Goal: Task Accomplishment & Management: Complete application form

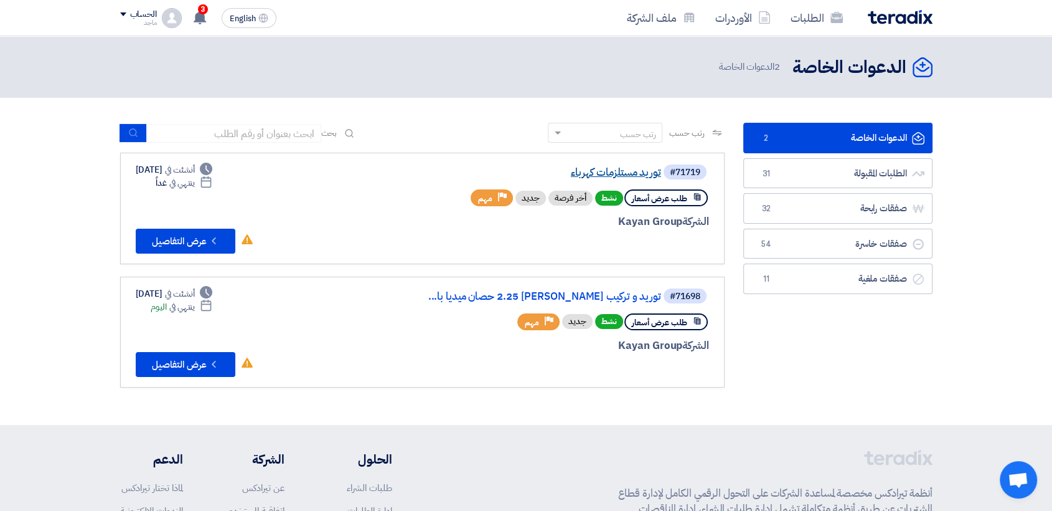
click at [563, 170] on link "توريد مستلزمات كهرباء" at bounding box center [536, 172] width 249 height 11
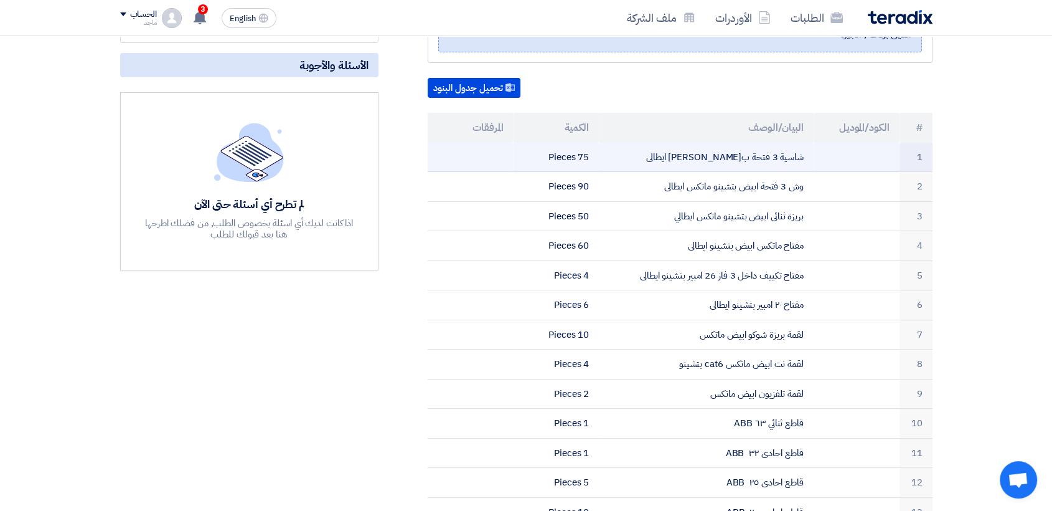
scroll to position [263, 0]
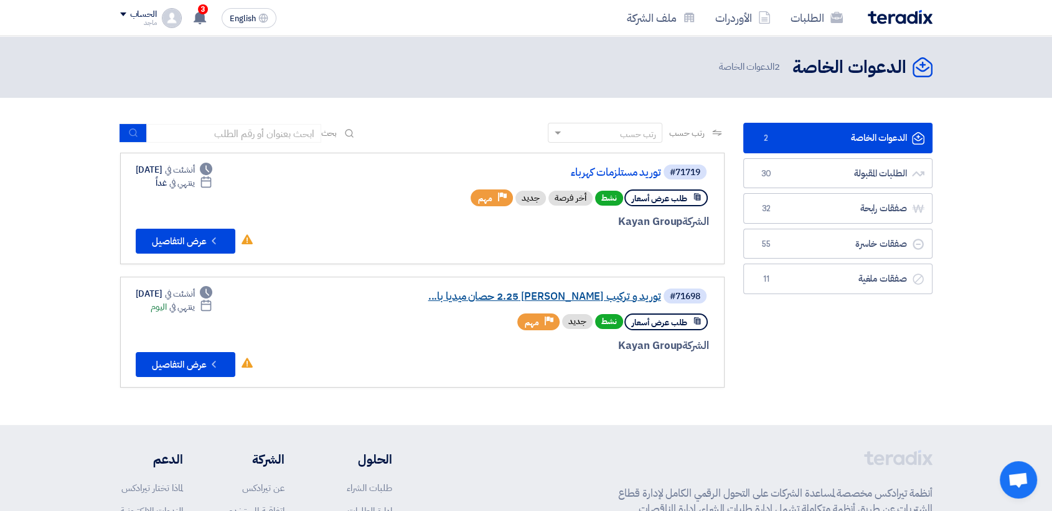
click at [516, 294] on link "توريد و تركيب تكييف كاريير 2.25 حصان ميديا با..." at bounding box center [536, 296] width 249 height 11
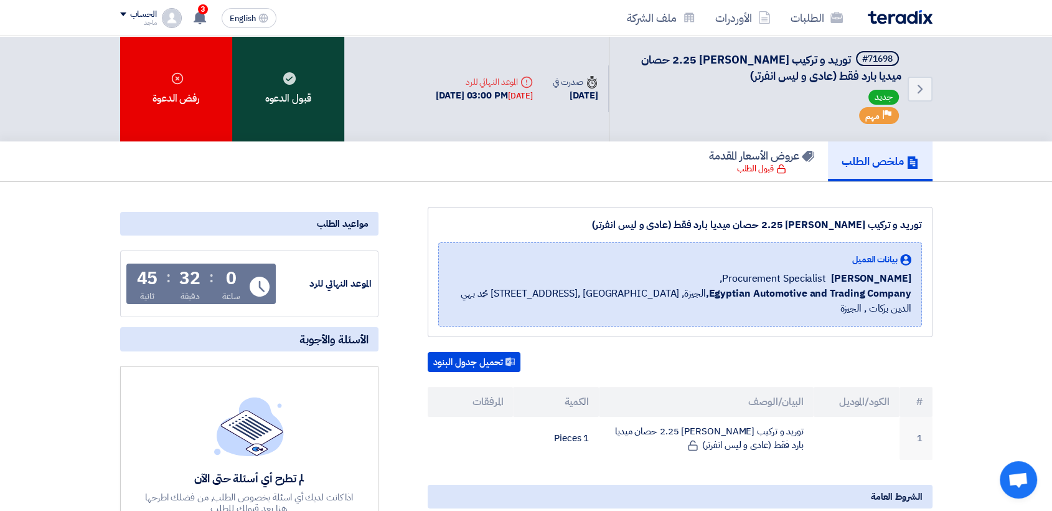
click at [294, 100] on div "قبول الدعوه" at bounding box center [288, 88] width 112 height 105
click at [319, 80] on div "قبول الدعوه" at bounding box center [288, 88] width 112 height 105
click at [313, 89] on div "قبول الدعوه" at bounding box center [288, 88] width 112 height 105
click at [306, 94] on div "قبول الدعوه" at bounding box center [288, 88] width 112 height 105
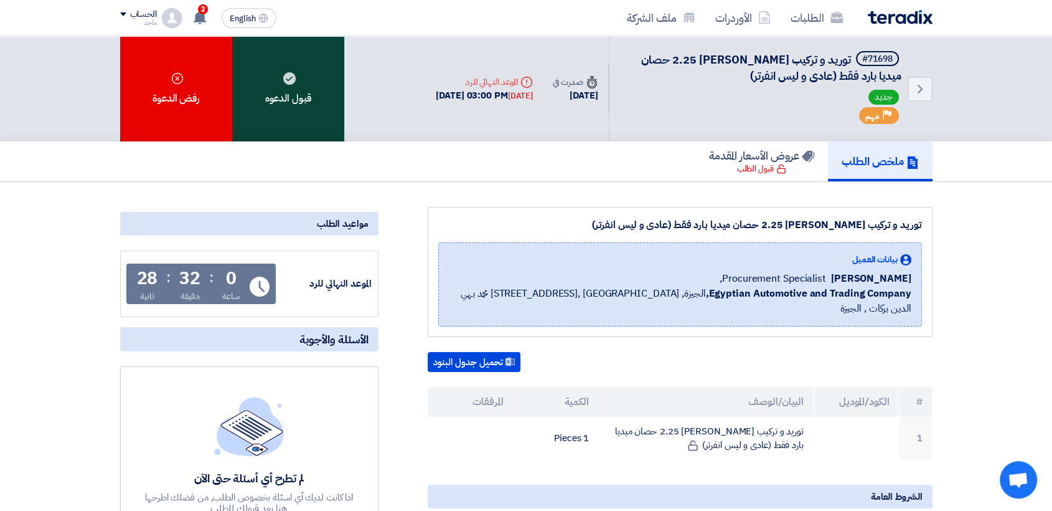
click at [306, 94] on div "قبول الدعوه" at bounding box center [288, 88] width 112 height 105
click at [257, 101] on div "قبول الدعوه" at bounding box center [288, 88] width 112 height 105
click at [336, 103] on div "قبول الدعوه" at bounding box center [288, 88] width 112 height 105
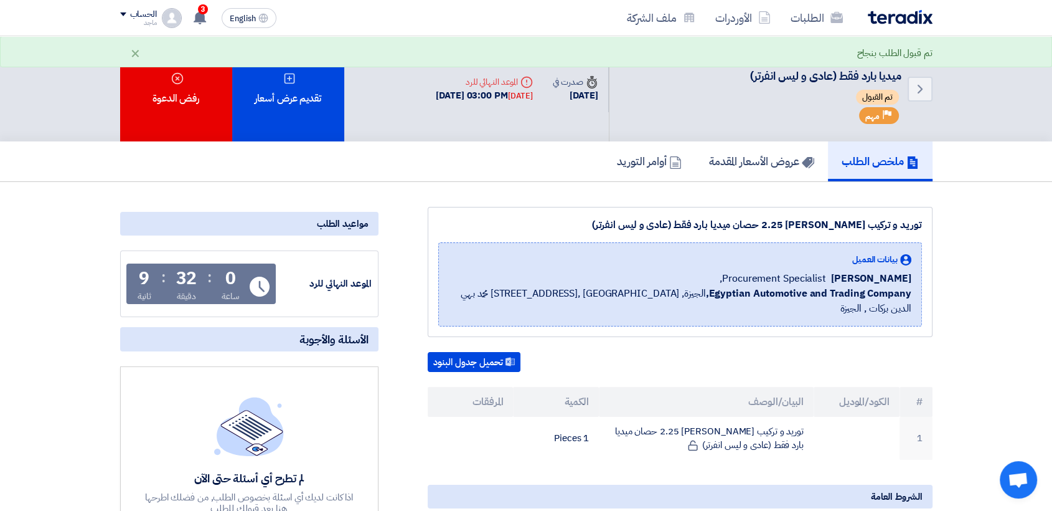
click at [336, 103] on div "تقديم عرض أسعار" at bounding box center [288, 88] width 112 height 105
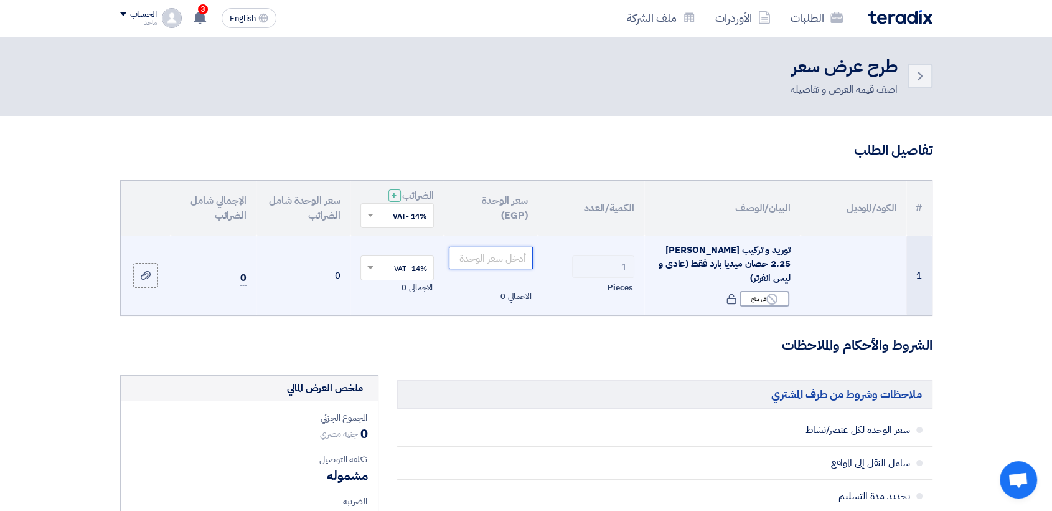
click at [522, 263] on input "number" at bounding box center [491, 258] width 84 height 22
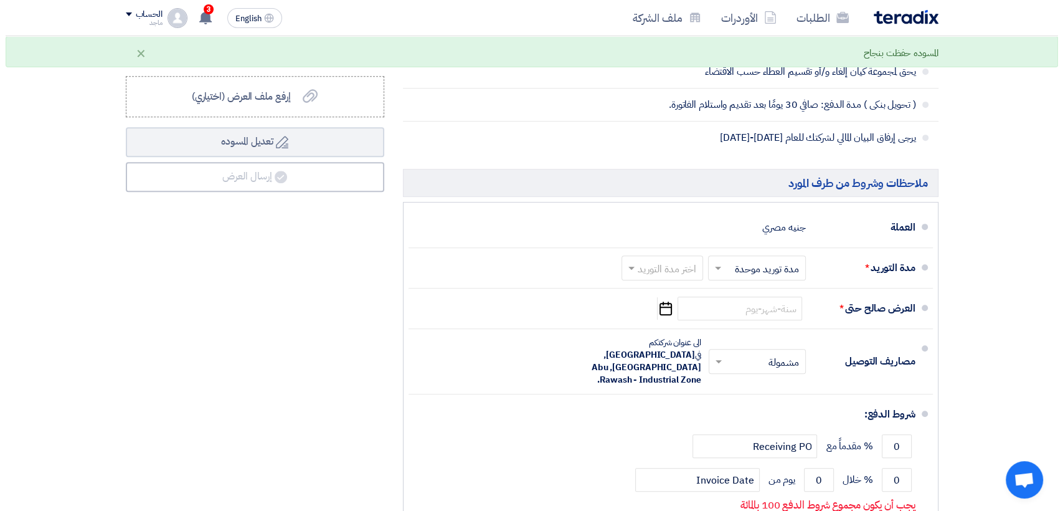
scroll to position [540, 0]
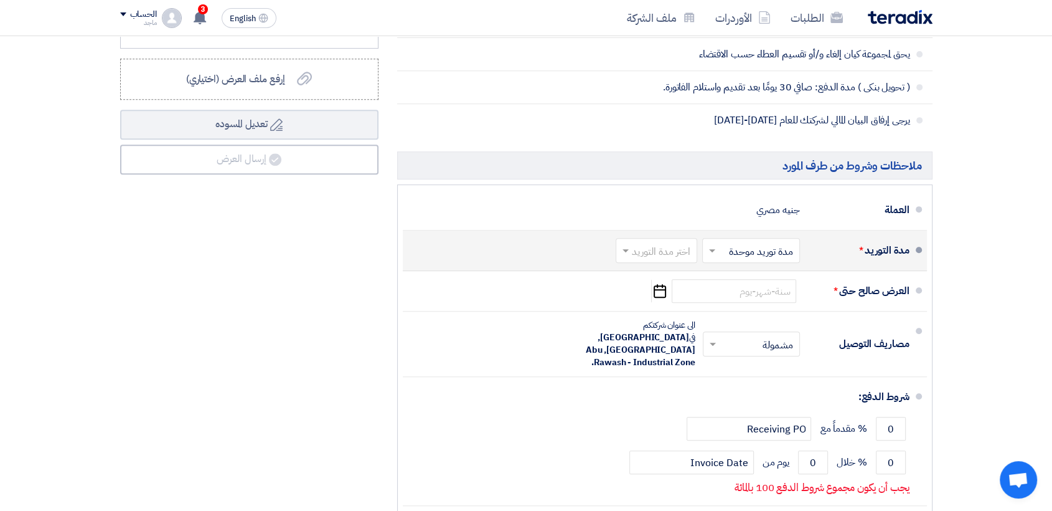
type input "38000"
click at [637, 243] on input "text" at bounding box center [653, 252] width 75 height 18
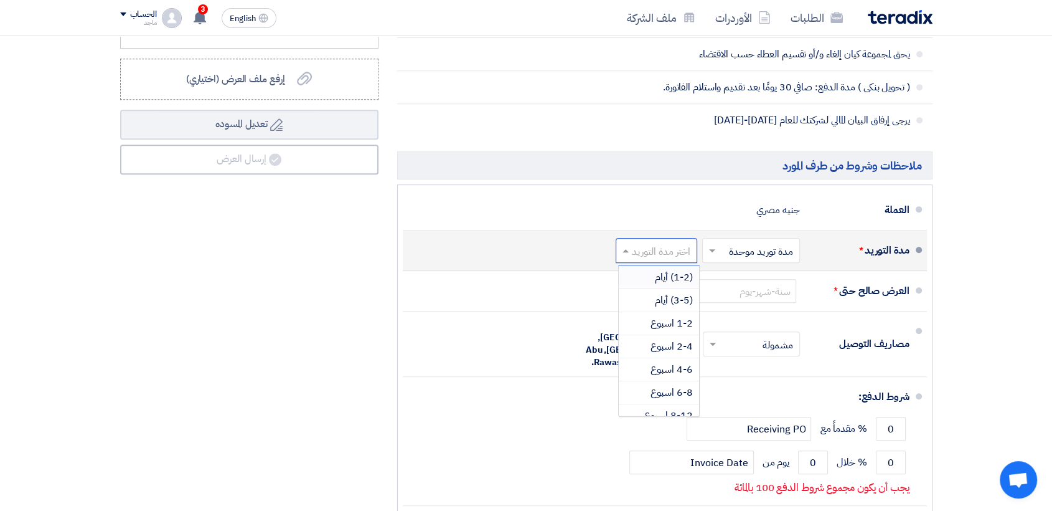
click at [641, 270] on div "(1-2) أيام" at bounding box center [659, 277] width 80 height 23
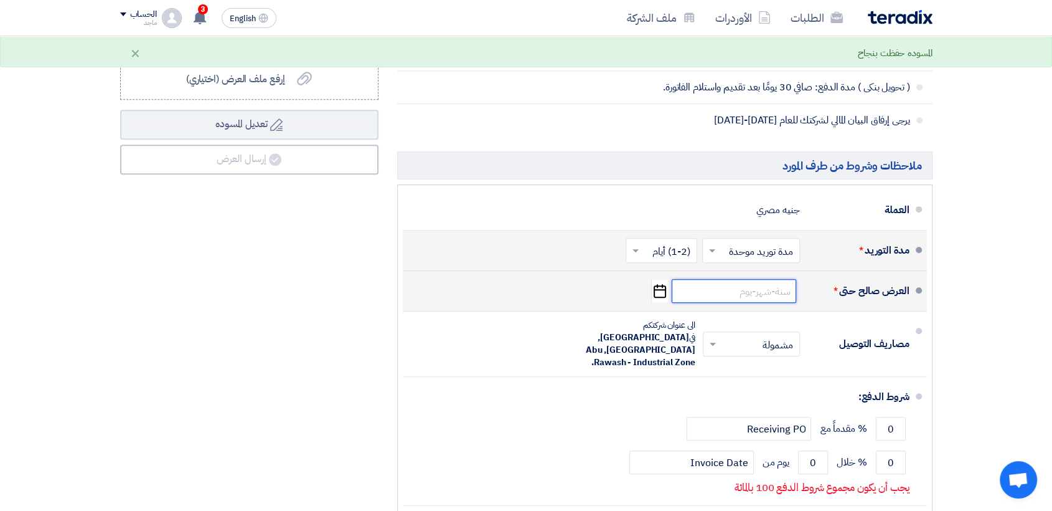
click at [768, 291] on input at bounding box center [734, 291] width 125 height 24
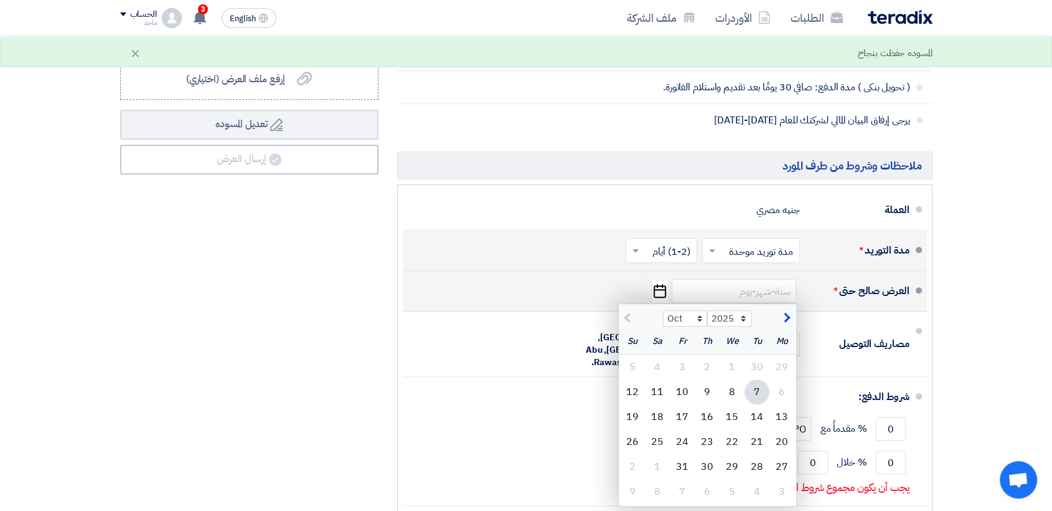
click at [756, 384] on div "7" at bounding box center [757, 391] width 25 height 25
type input "10/7/2025"
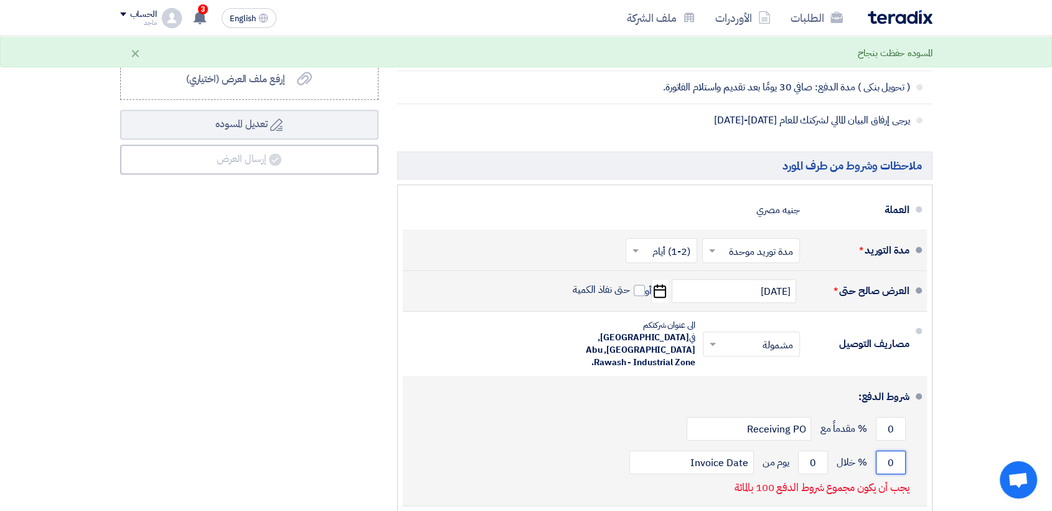
click at [880, 450] on input "0" at bounding box center [891, 462] width 30 height 24
type input "100"
click at [799, 450] on input "0" at bounding box center [813, 462] width 30 height 24
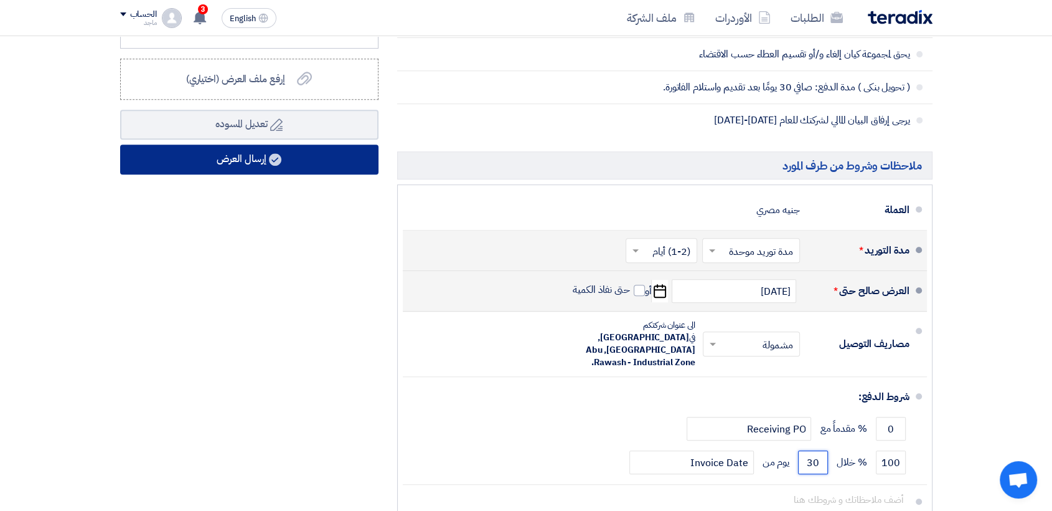
type input "30"
click at [314, 156] on button "إرسال العرض" at bounding box center [249, 159] width 258 height 30
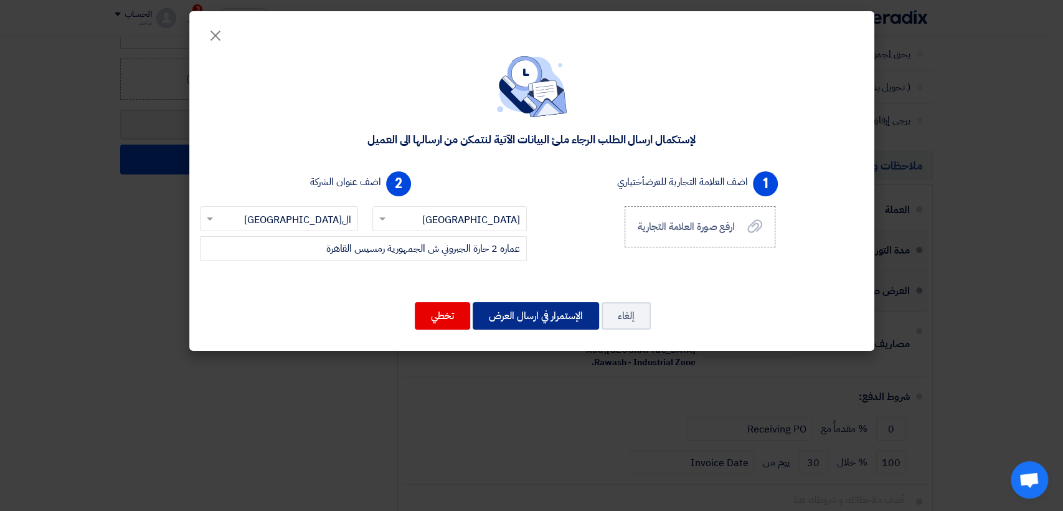
click at [538, 315] on button "الإستمرار في ارسال العرض" at bounding box center [536, 315] width 126 height 27
click at [545, 314] on button "الإستمرار في ارسال العرض" at bounding box center [536, 315] width 126 height 27
click at [526, 319] on button "الإستمرار في ارسال العرض" at bounding box center [536, 315] width 126 height 27
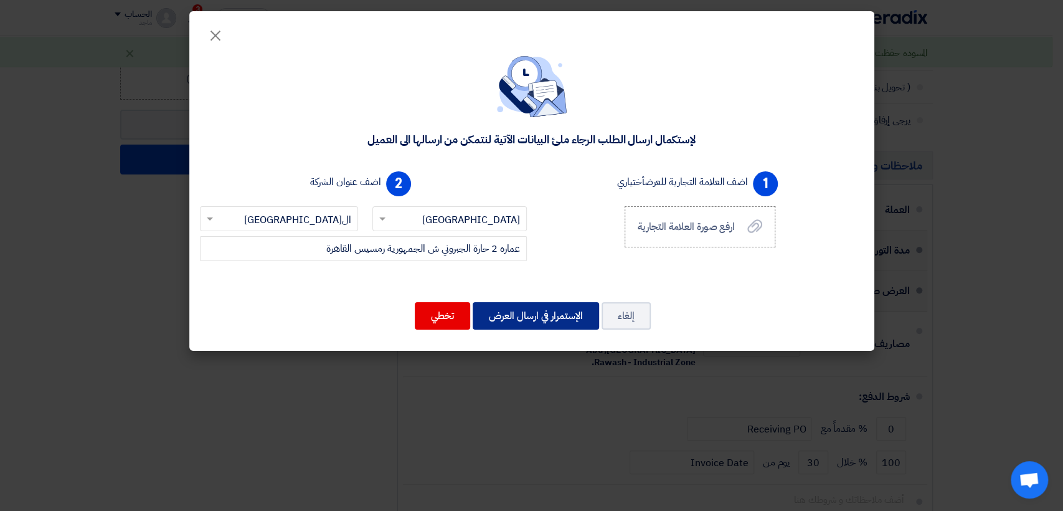
click at [526, 319] on button "الإستمرار في ارسال العرض" at bounding box center [536, 315] width 126 height 27
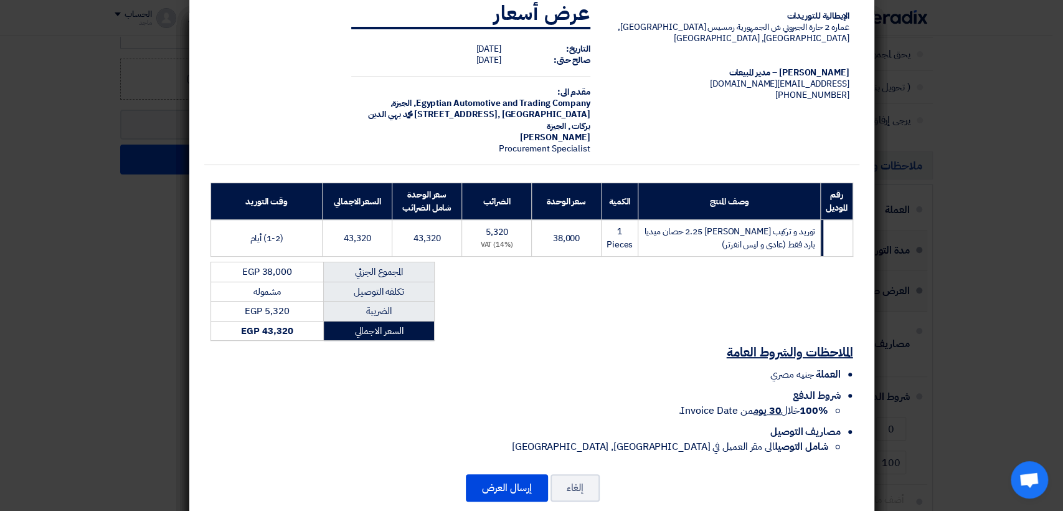
scroll to position [39, 0]
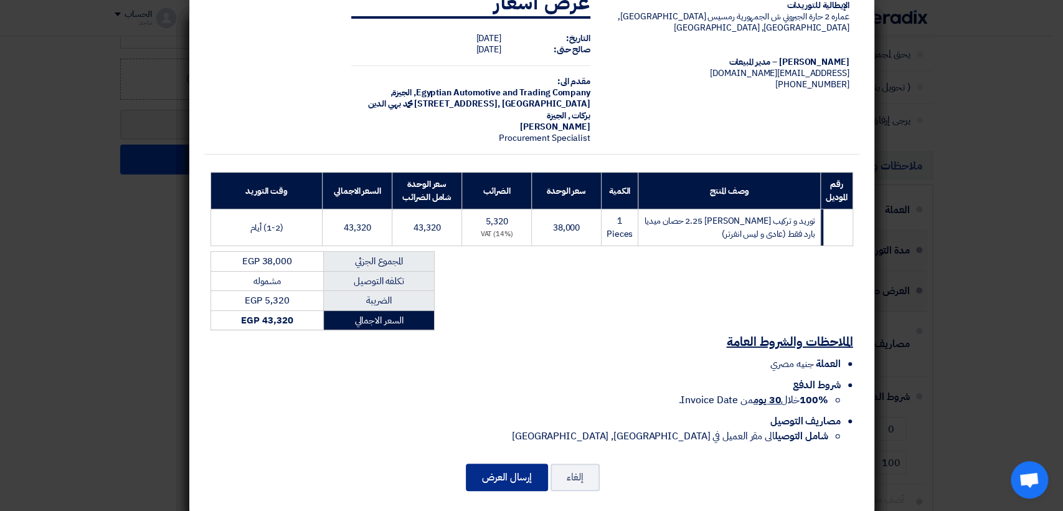
click at [497, 463] on button "إرسال العرض" at bounding box center [507, 476] width 82 height 27
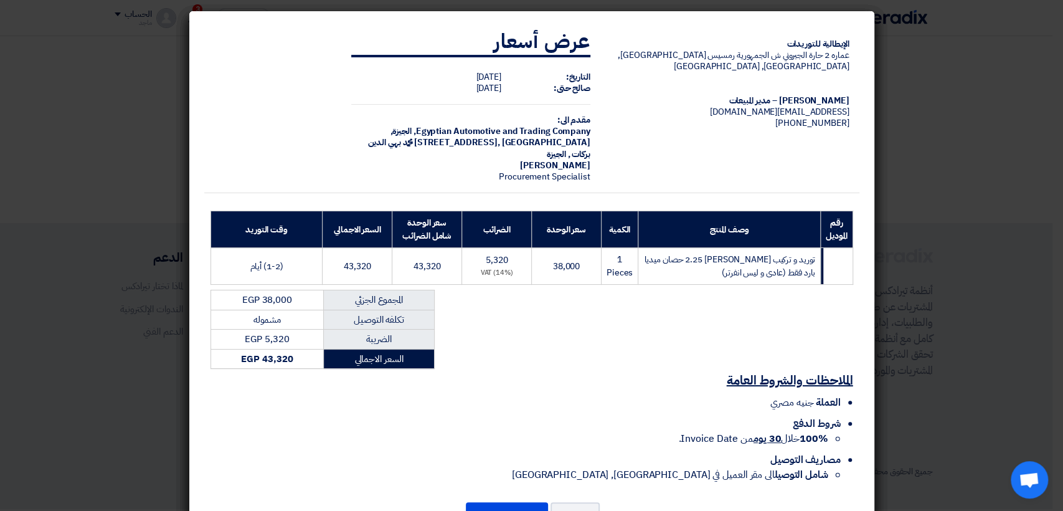
click at [969, 252] on modal-container "الإيطالية للتوريدات عماره 2 حارة الجبروني ش الجمهورية رمسيس القاهرة, القاهرة, E…" at bounding box center [531, 255] width 1063 height 511
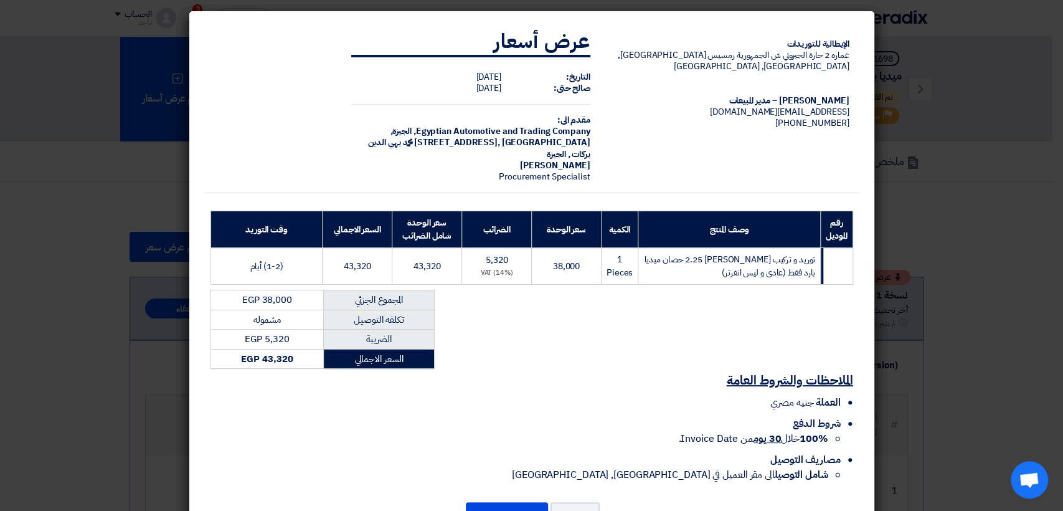
click at [1002, 276] on modal-container "الإيطالية للتوريدات عماره 2 حارة الجبروني ش الجمهورية رمسيس القاهرة, القاهرة, E…" at bounding box center [531, 255] width 1063 height 511
click at [498, 502] on button "إرسال العرض" at bounding box center [507, 515] width 82 height 27
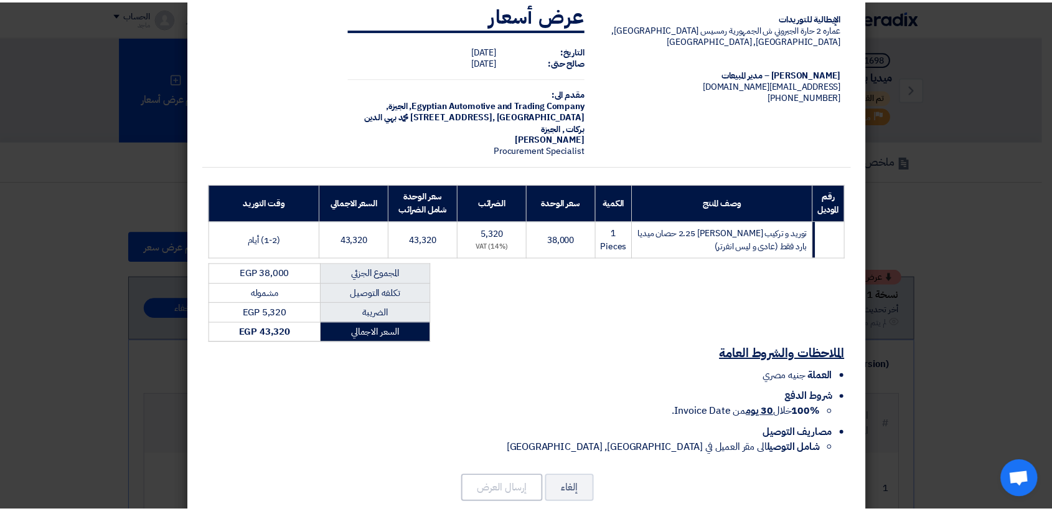
scroll to position [37, 0]
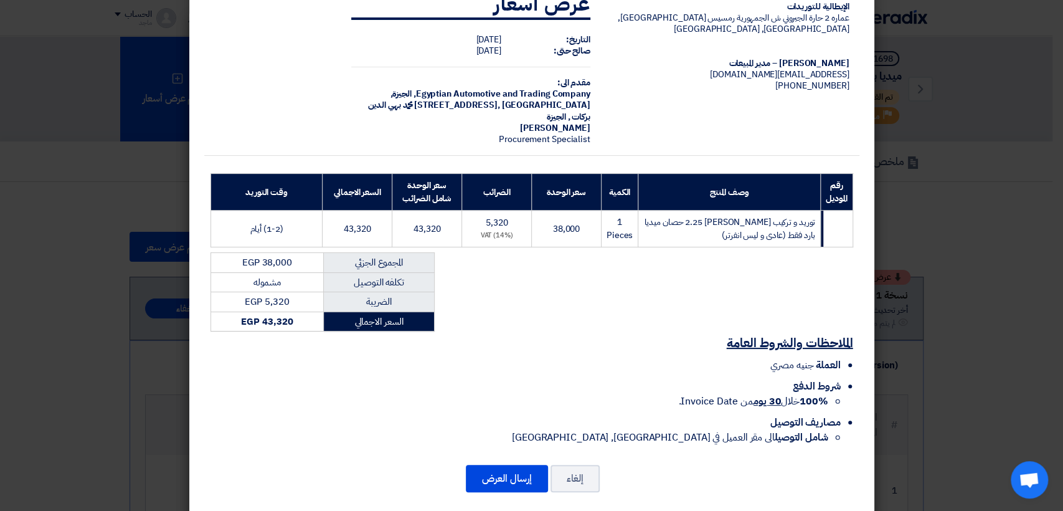
click at [220, 463] on div "إلغاء إرسال العرض" at bounding box center [531, 478] width 655 height 30
click at [167, 448] on modal-container "الإيطالية للتوريدات عماره 2 حارة الجبروني ش الجمهورية رمسيس القاهرة, القاهرة, E…" at bounding box center [531, 255] width 1063 height 511
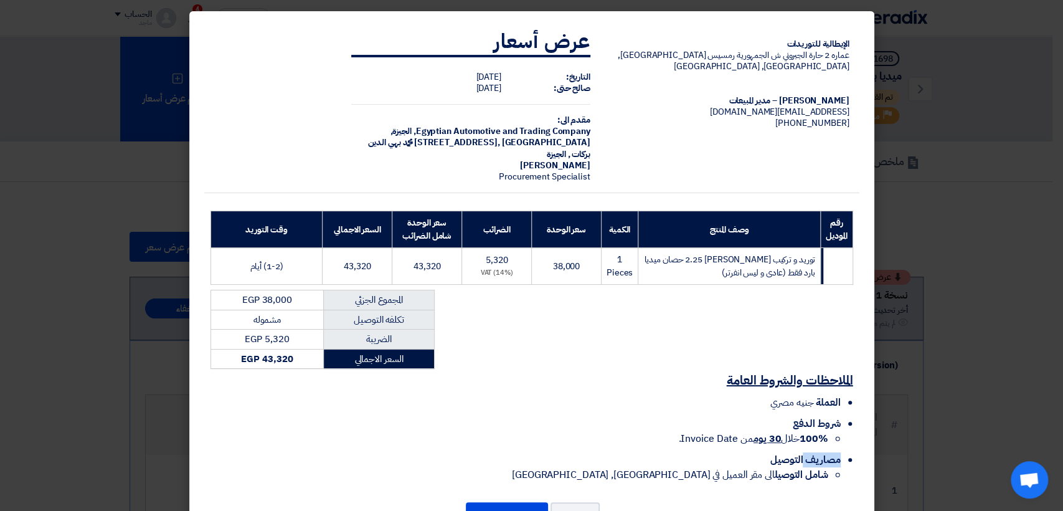
click at [167, 448] on modal-container "الإيطالية للتوريدات عماره 2 حارة الجبروني ش الجمهورية رمسيس القاهرة, القاهرة, E…" at bounding box center [531, 255] width 1063 height 511
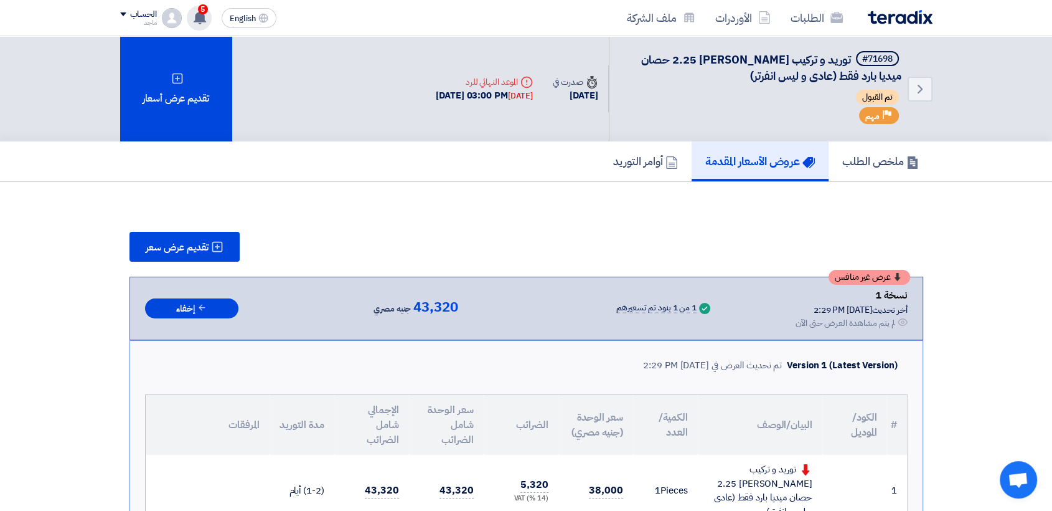
click at [198, 11] on span "5" at bounding box center [203, 9] width 10 height 10
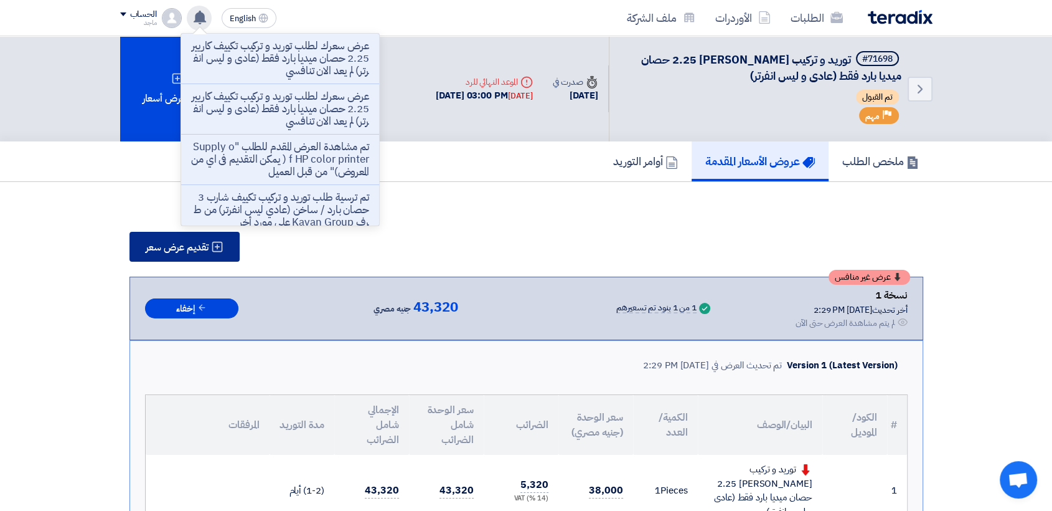
click at [224, 238] on button "تقديم عرض سعر" at bounding box center [185, 247] width 110 height 30
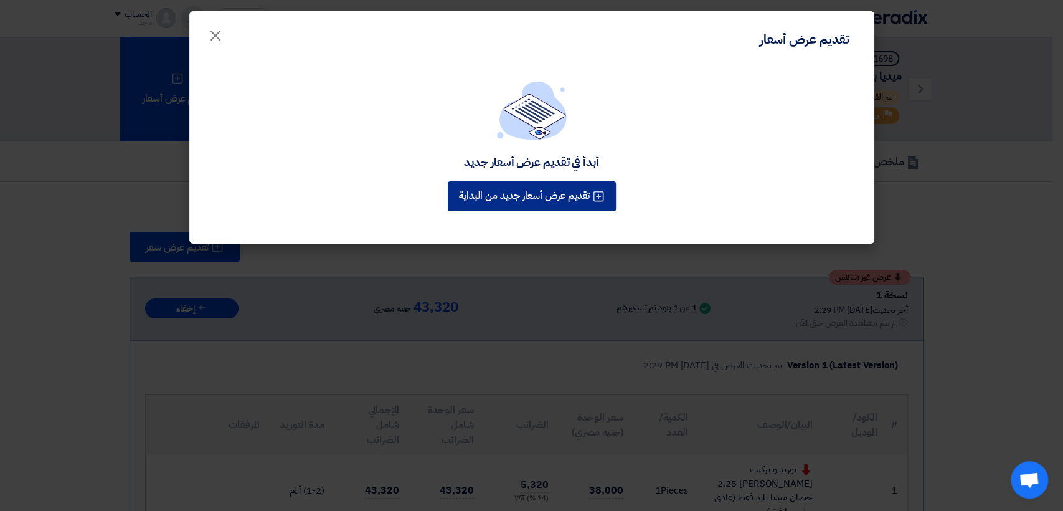
click at [524, 202] on button "تقديم عرض أسعار جديد من البداية" at bounding box center [532, 196] width 168 height 30
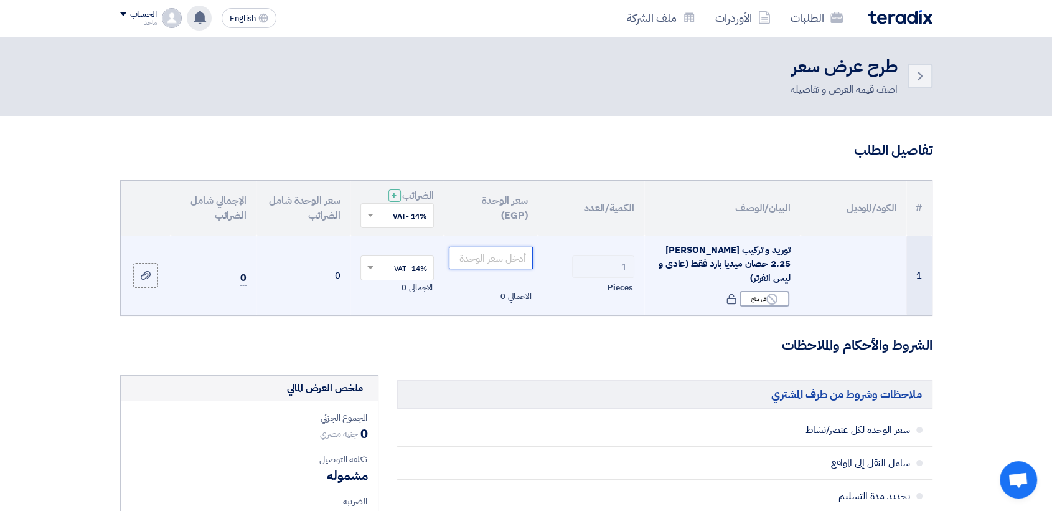
click at [513, 262] on input "number" at bounding box center [491, 258] width 84 height 22
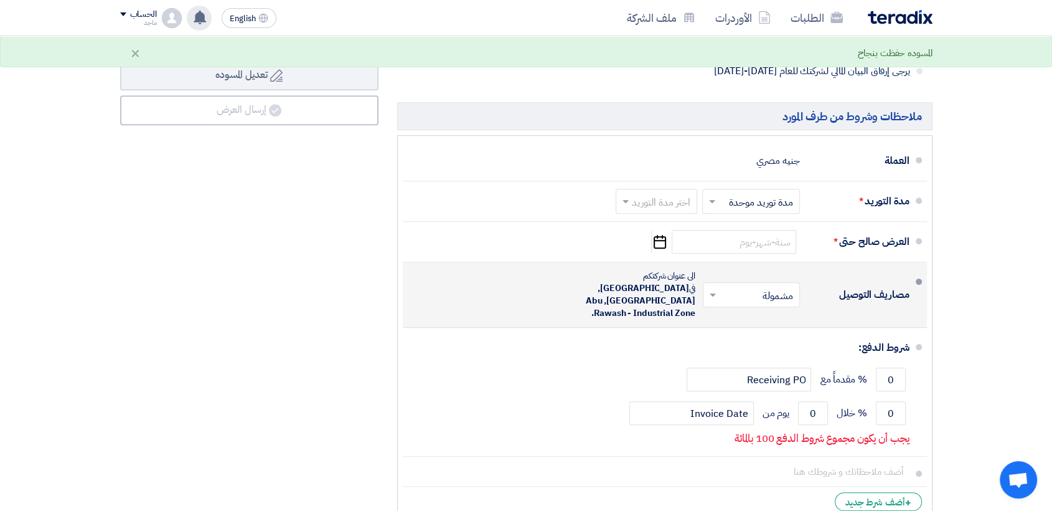
scroll to position [606, 0]
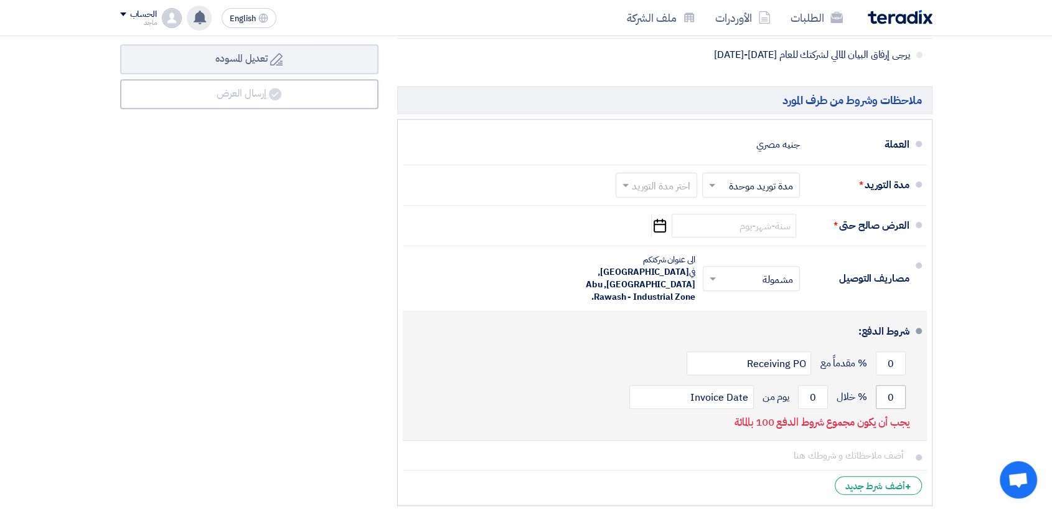
type input "37000"
click at [880, 385] on input "0" at bounding box center [891, 397] width 30 height 24
type input "30"
click at [802, 385] on input "0" at bounding box center [813, 397] width 30 height 24
type input "1"
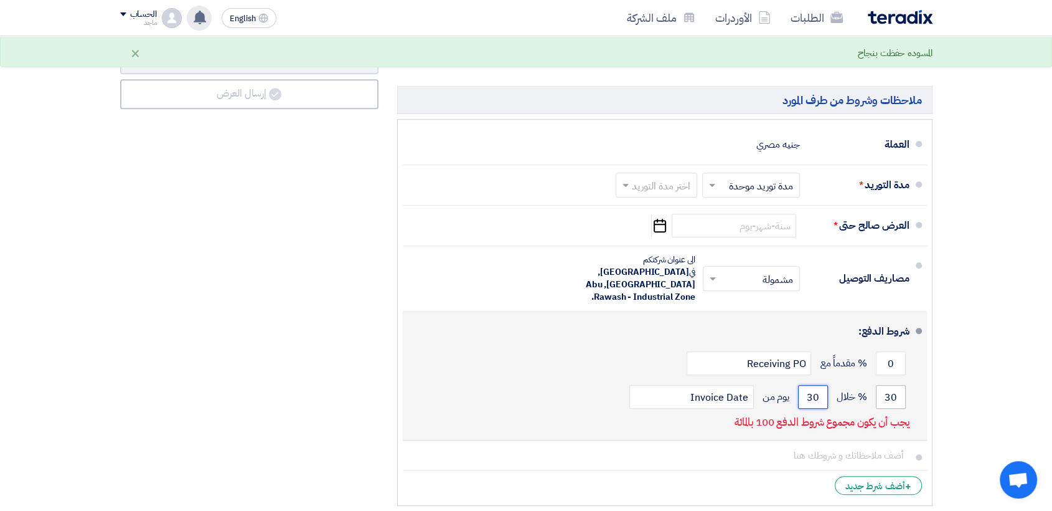
type input "30"
click at [881, 385] on input "30" at bounding box center [891, 397] width 30 height 24
type input "3"
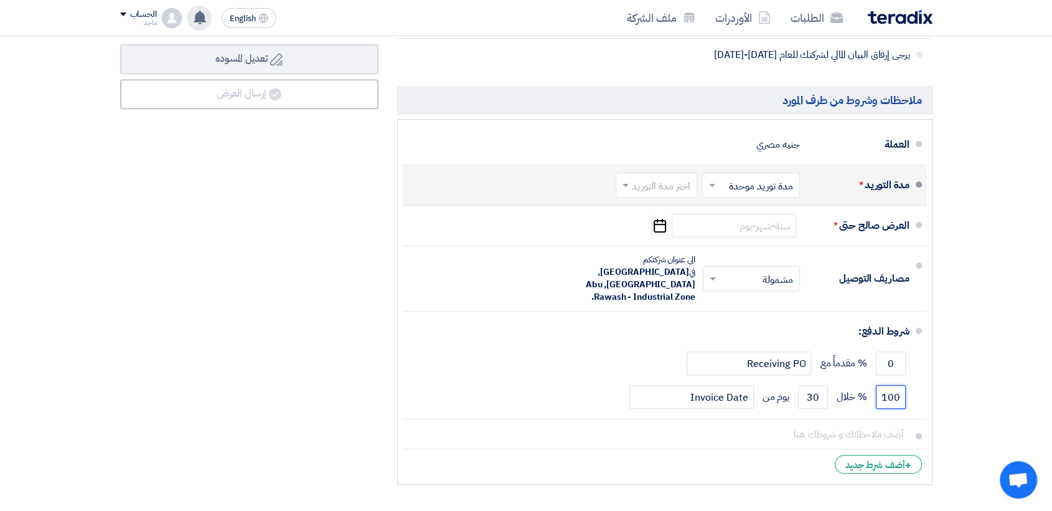
type input "100"
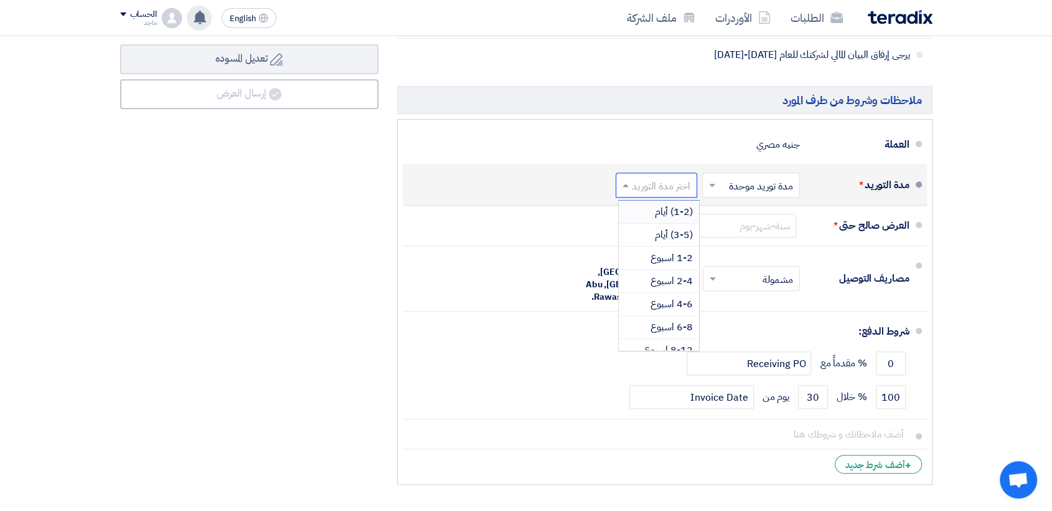
click at [661, 181] on input "text" at bounding box center [653, 186] width 75 height 18
click at [656, 214] on span "(1-2) أيام" at bounding box center [674, 211] width 38 height 15
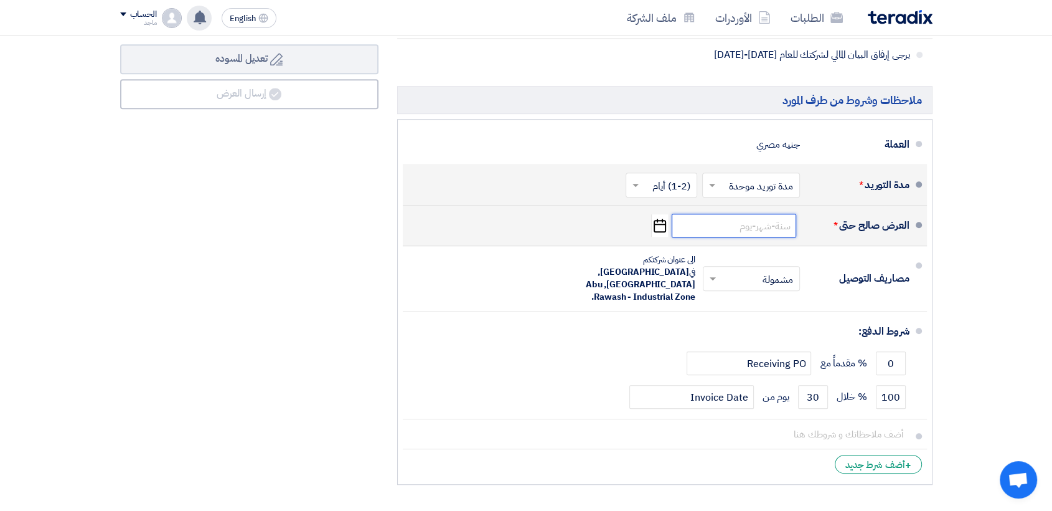
click at [711, 220] on input at bounding box center [734, 226] width 125 height 24
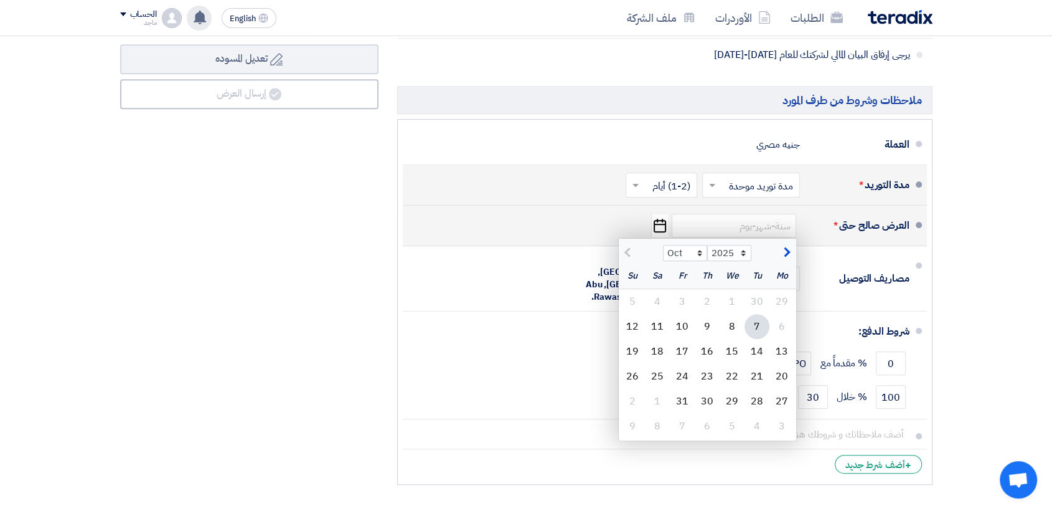
click at [758, 330] on div "7" at bounding box center [757, 326] width 25 height 25
type input "10/7/2025"
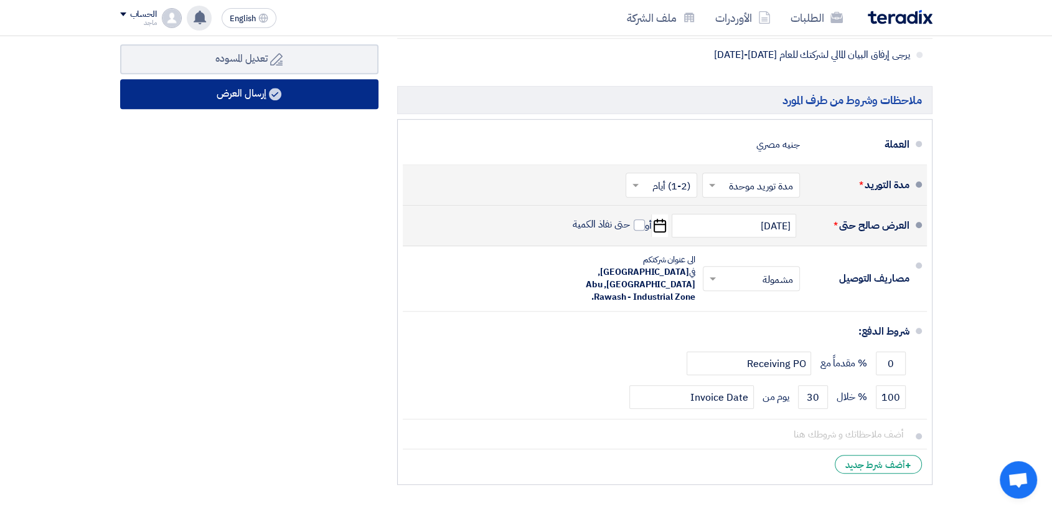
click at [278, 95] on use at bounding box center [275, 94] width 12 height 12
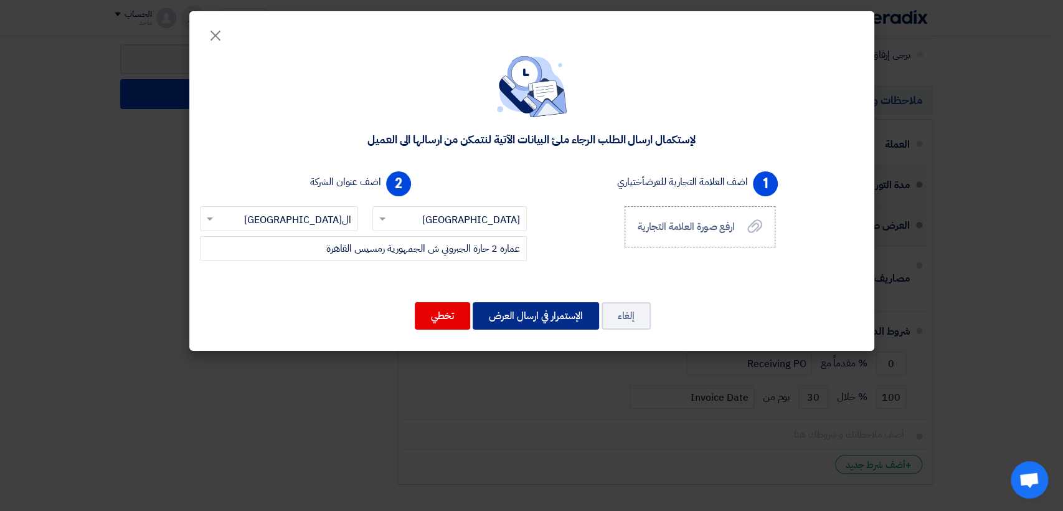
click at [515, 310] on button "الإستمرار في ارسال العرض" at bounding box center [536, 315] width 126 height 27
click at [537, 314] on button "الإستمرار في ارسال العرض" at bounding box center [536, 315] width 126 height 27
click at [103, 168] on modal-container "× لإستكمال ارسال الطلب الرجاء ملئ البيانات الآتية لنتمكن من ارسالها الى العميل …" at bounding box center [531, 255] width 1063 height 511
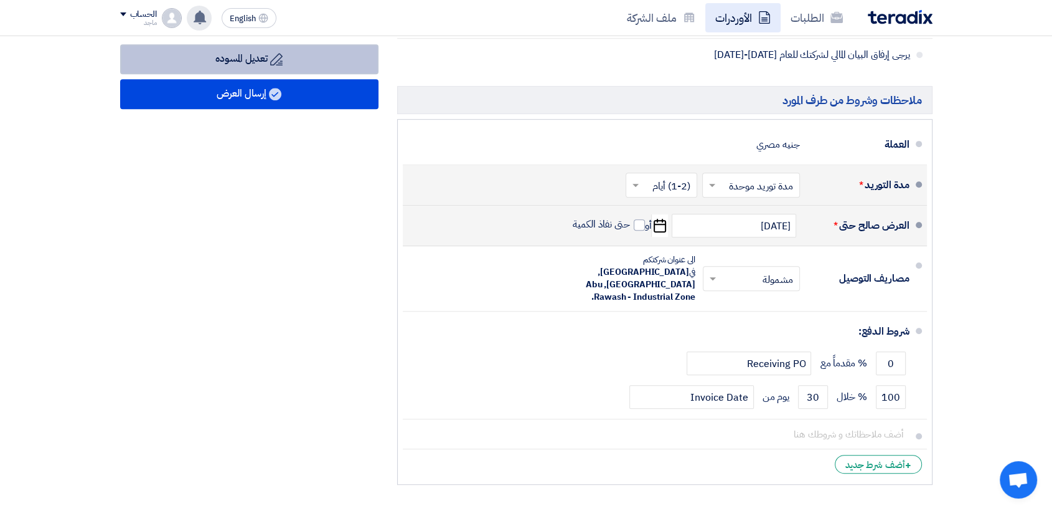
drag, startPoint x: 174, startPoint y: 73, endPoint x: 727, endPoint y: 12, distance: 556.2
click at [727, 12] on app-shell "الطلبات الأوردرات ملف الشركة English EN عرض سعرك لطلب توريد و تركيب تكييف كاريي…" at bounding box center [526, 123] width 1052 height 1386
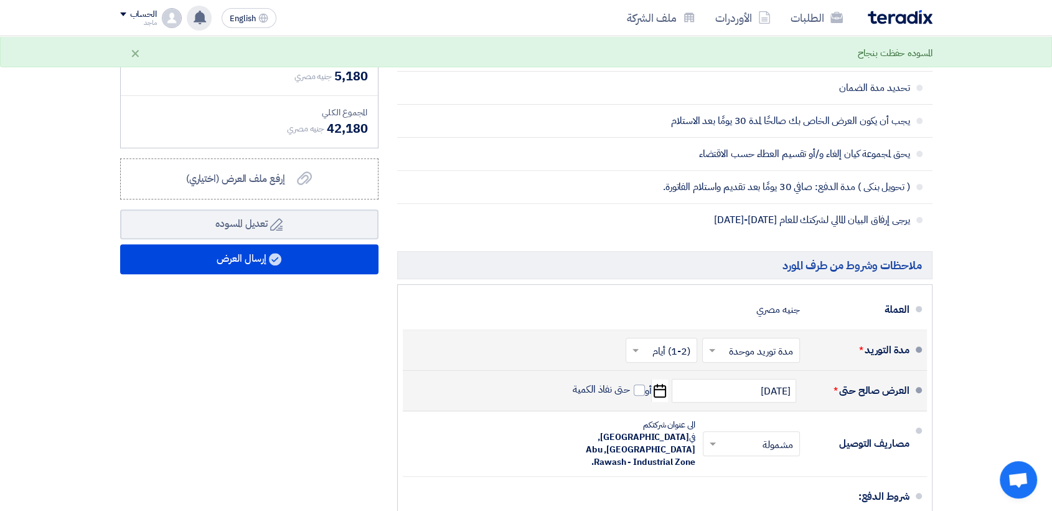
click at [1052, 7] on html "الطلبات الأوردرات ملف الشركة English EN عرض سعرك لطلب توريد و تركيب تكييف كاريي…" at bounding box center [526, 270] width 1052 height 1422
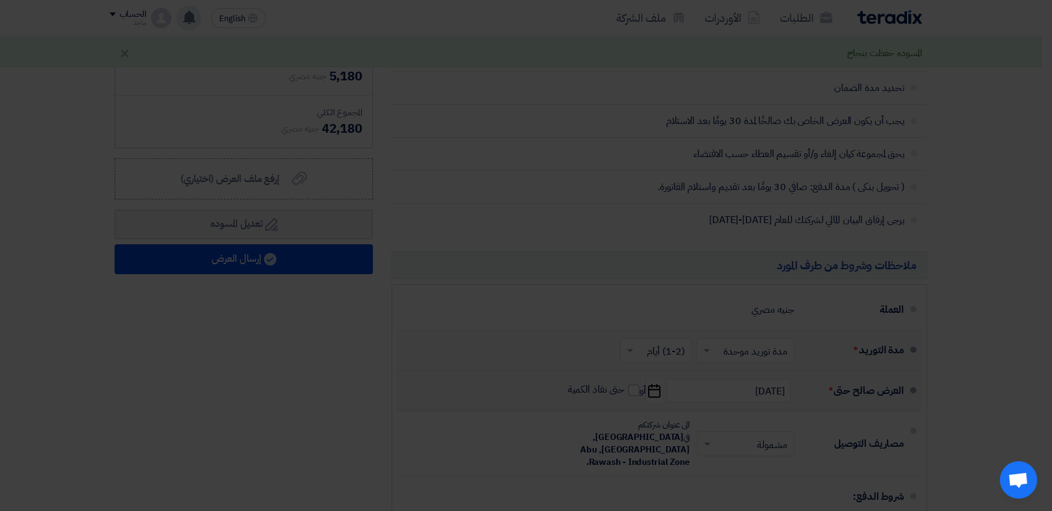
scroll to position [412, 0]
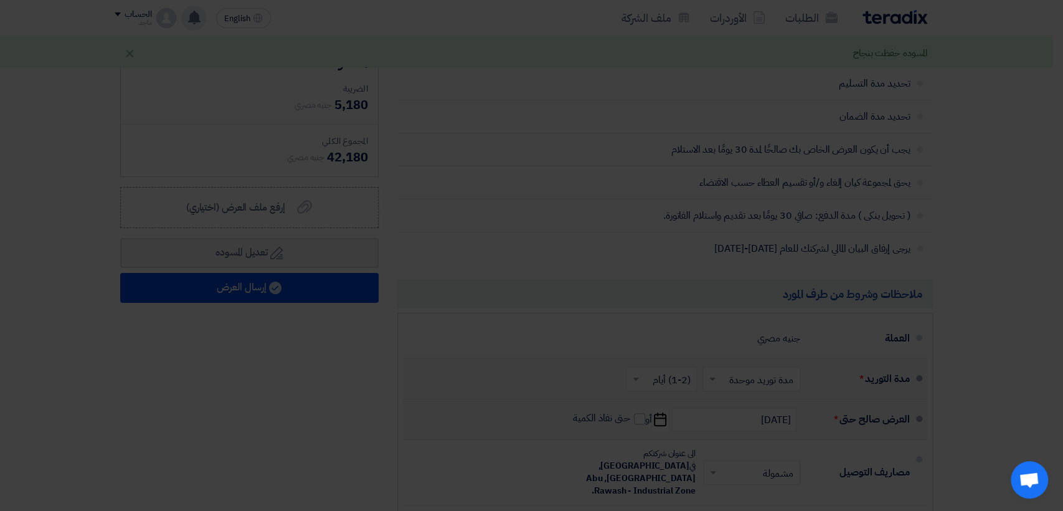
click at [1055, 7] on modal-container "الإيطالية للتوريدات عماره 2 حارة الجبروني ش الجمهورية رمسيس القاهرة, القاهرة, E…" at bounding box center [531, 255] width 1063 height 511
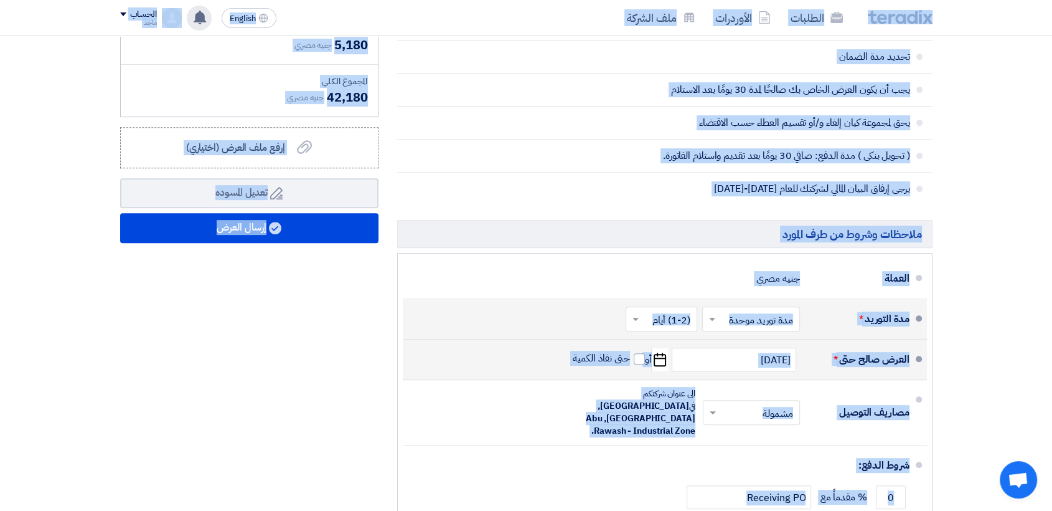
scroll to position [0, 0]
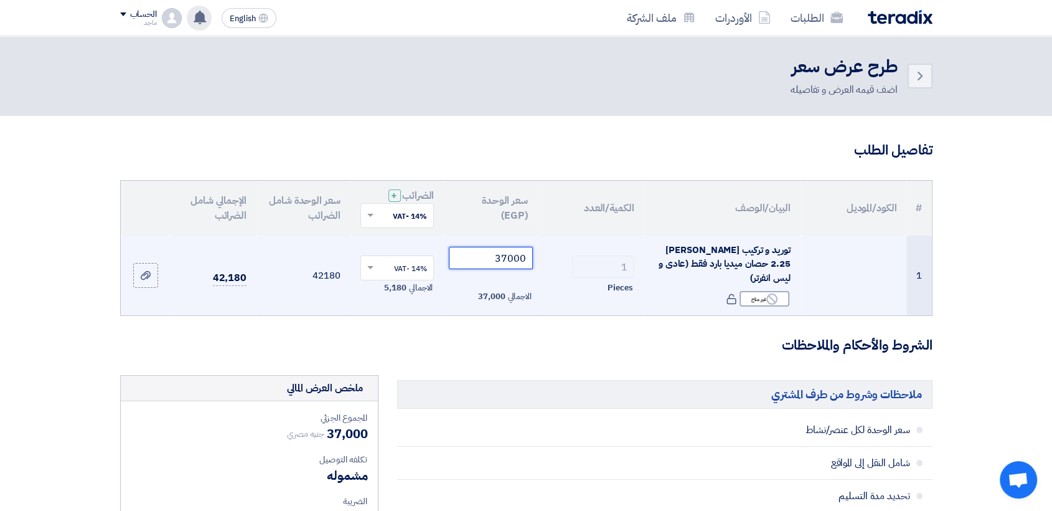
click at [483, 260] on input "37000" at bounding box center [491, 258] width 84 height 22
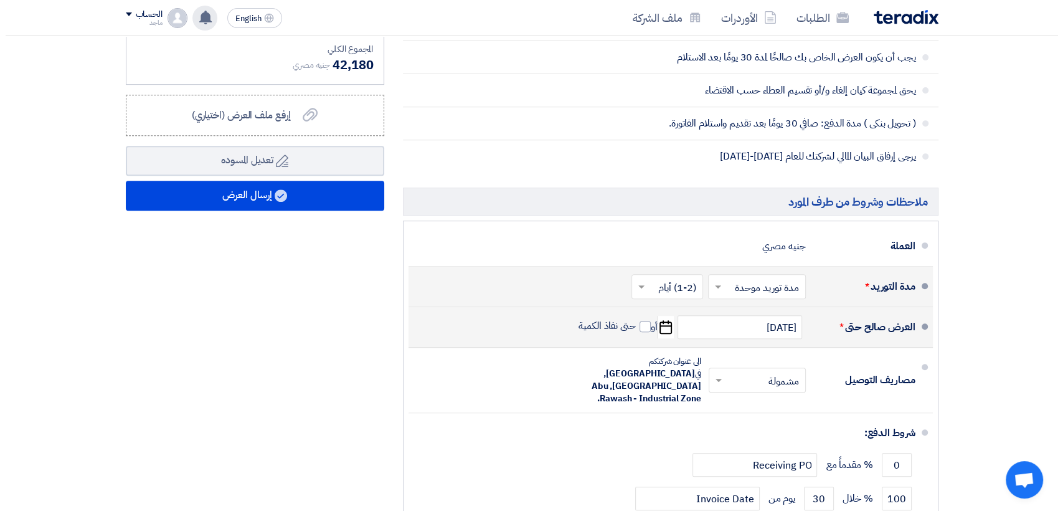
scroll to position [473, 0]
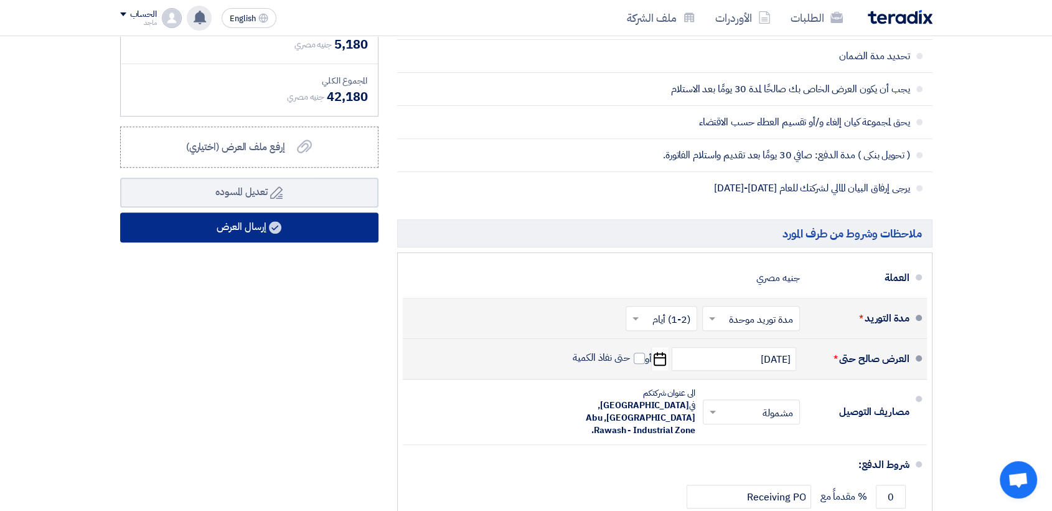
click at [295, 224] on button "إرسال العرض" at bounding box center [249, 227] width 258 height 30
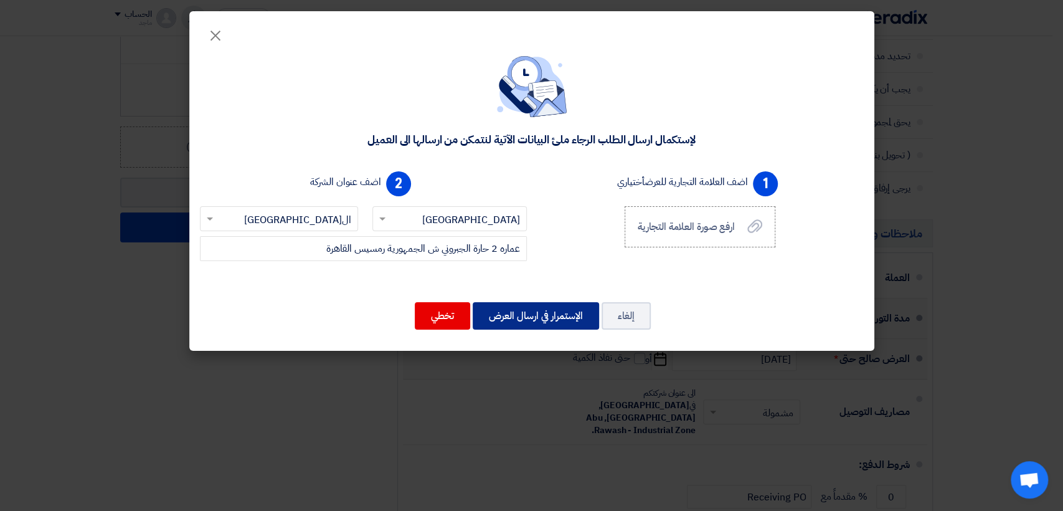
click at [515, 320] on button "الإستمرار في ارسال العرض" at bounding box center [536, 315] width 126 height 27
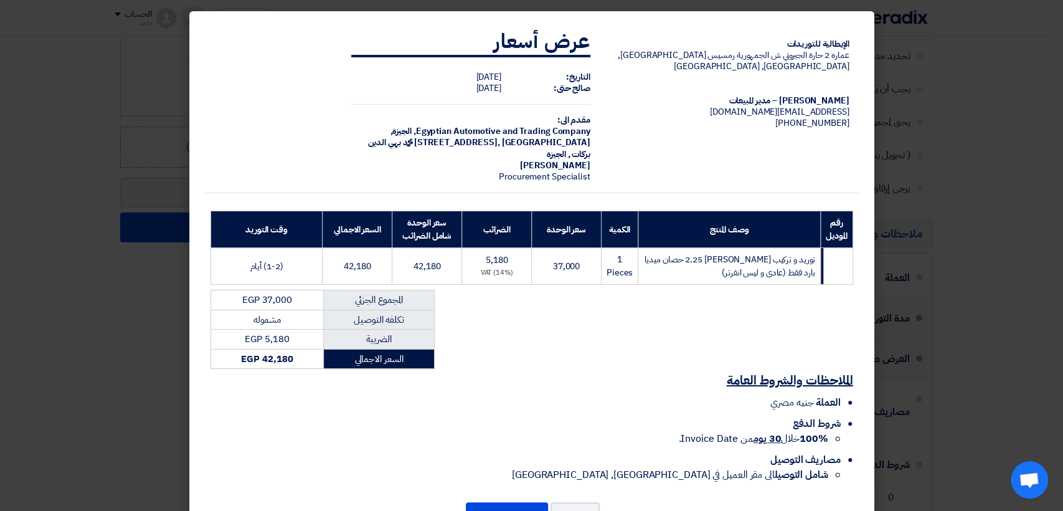
scroll to position [39, 0]
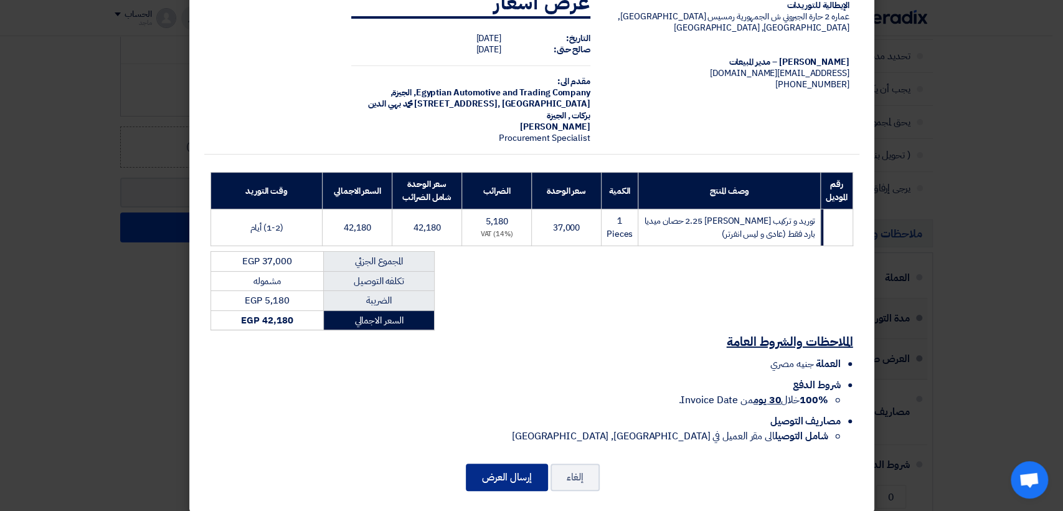
click at [496, 464] on button "إرسال العرض" at bounding box center [507, 476] width 82 height 27
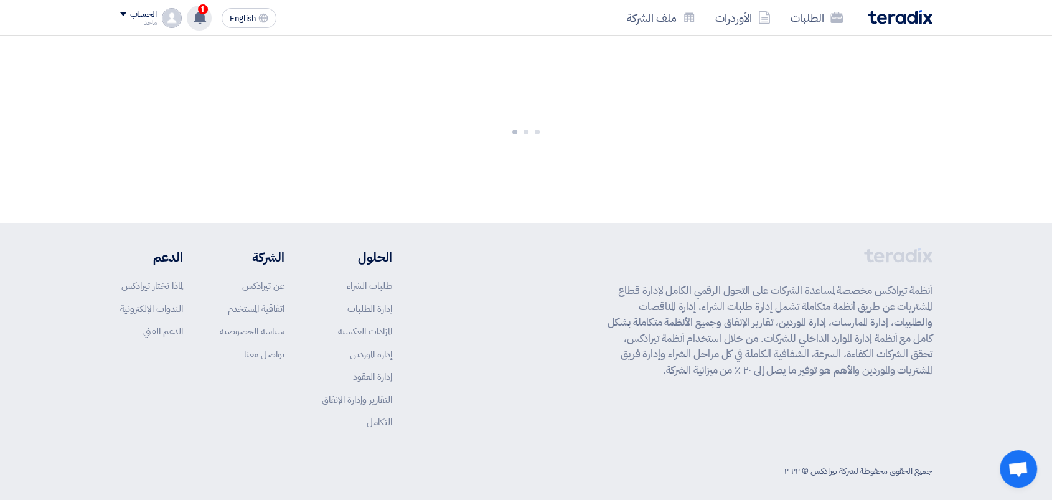
click at [204, 16] on use at bounding box center [200, 18] width 12 height 14
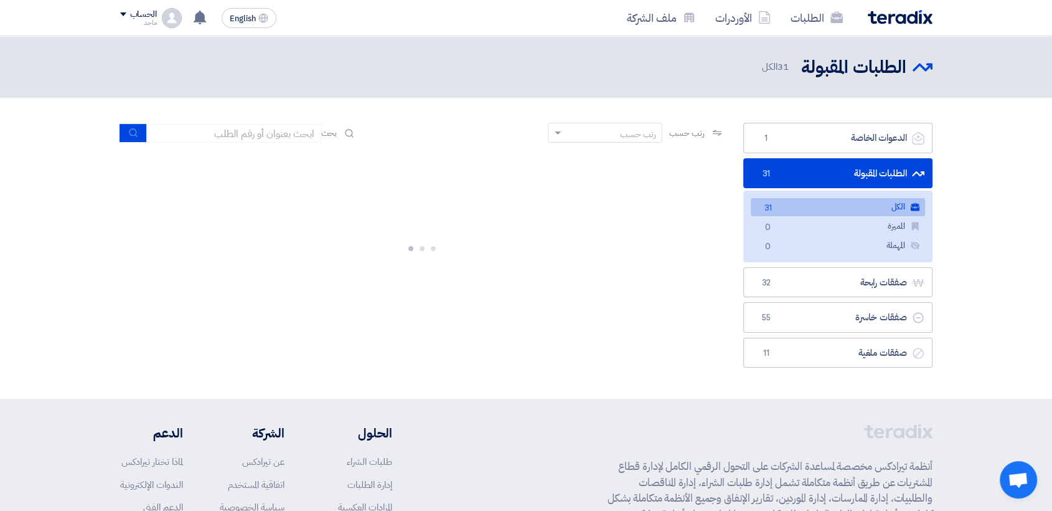
click at [843, 172] on link "الطلبات المقبولة الطلبات المقبولة 31" at bounding box center [837, 173] width 189 height 31
click at [837, 203] on link "الكل الكل 31" at bounding box center [838, 207] width 174 height 18
click at [910, 204] on icon "الكل" at bounding box center [914, 206] width 9 height 9
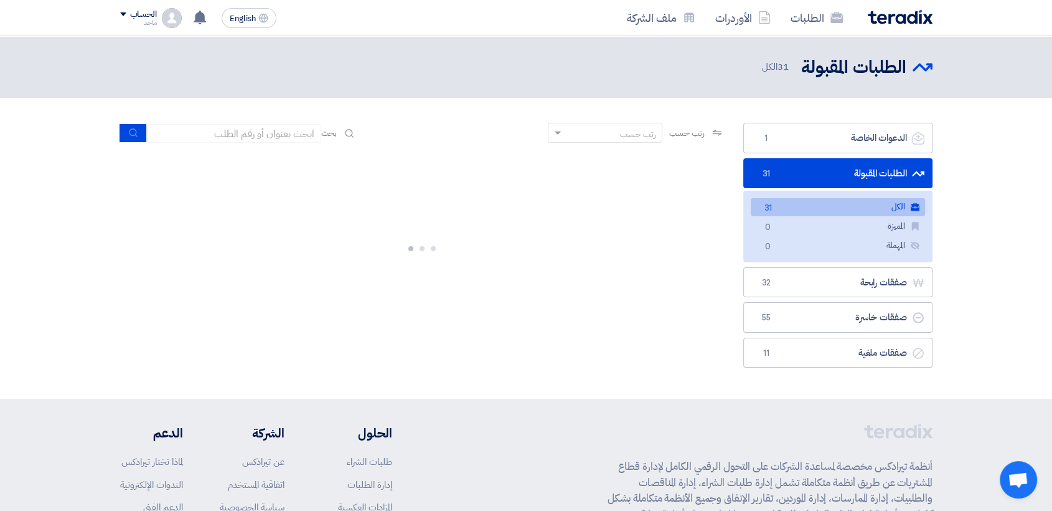
drag, startPoint x: 578, startPoint y: 171, endPoint x: 512, endPoint y: 209, distance: 75.6
click at [512, 209] on div at bounding box center [422, 246] width 605 height 187
click at [899, 167] on link "الطلبات المقبولة الطلبات المقبولة 31" at bounding box center [837, 173] width 189 height 31
click at [883, 174] on link "الطلبات المقبولة الطلبات المقبولة 31" at bounding box center [837, 173] width 189 height 31
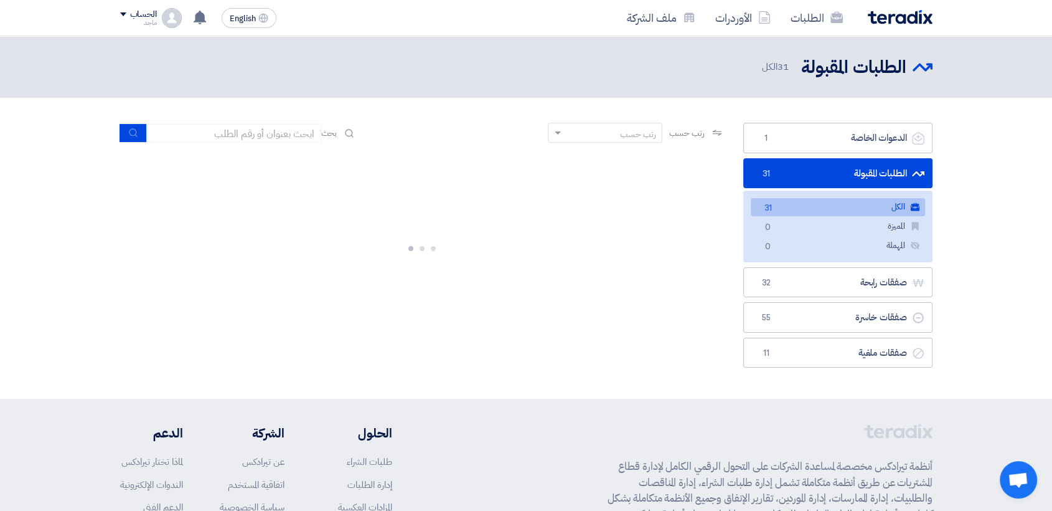
click at [883, 174] on link "الطلبات المقبولة الطلبات المقبولة 31" at bounding box center [837, 173] width 189 height 31
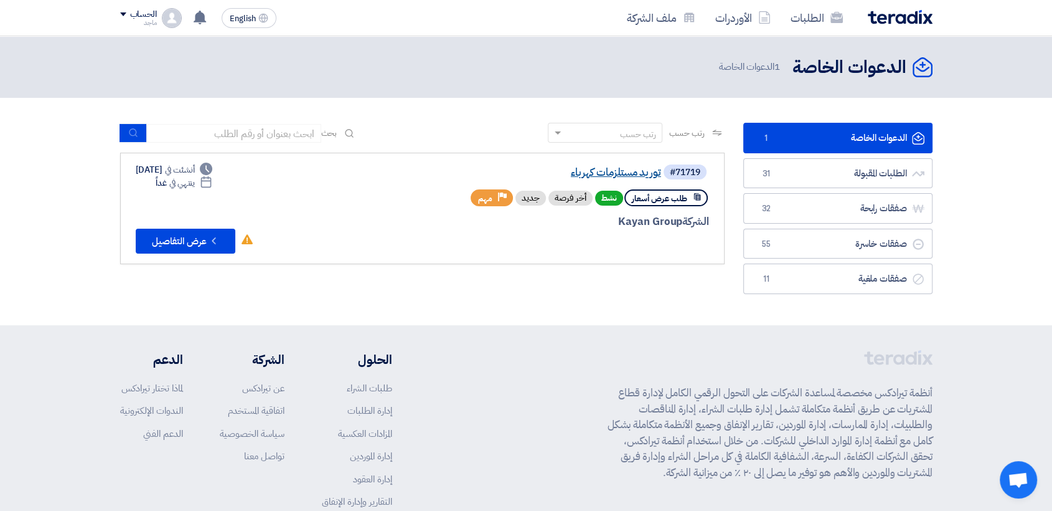
click at [620, 173] on link "توريد مستلزمات كهرباء" at bounding box center [536, 172] width 249 height 11
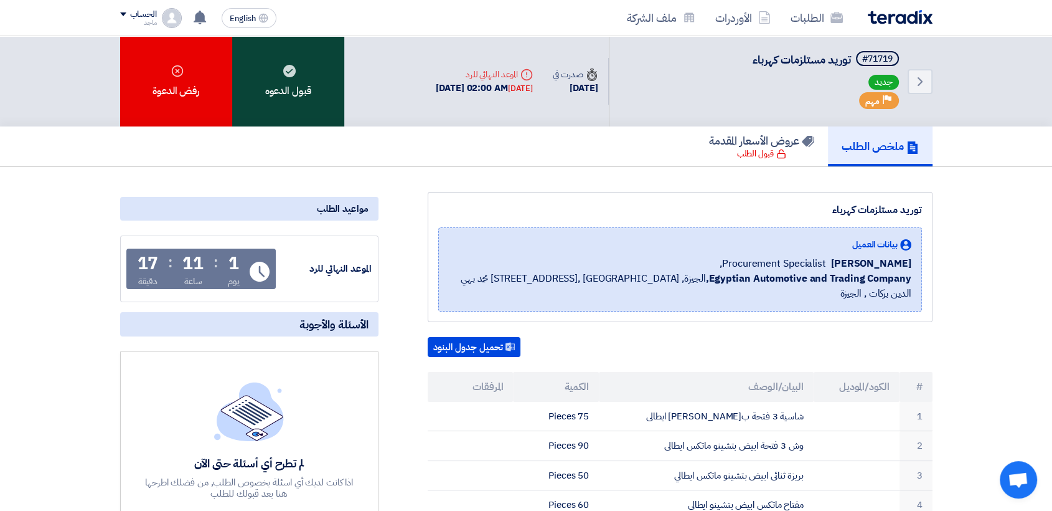
click at [293, 106] on div "قبول الدعوه" at bounding box center [288, 81] width 112 height 90
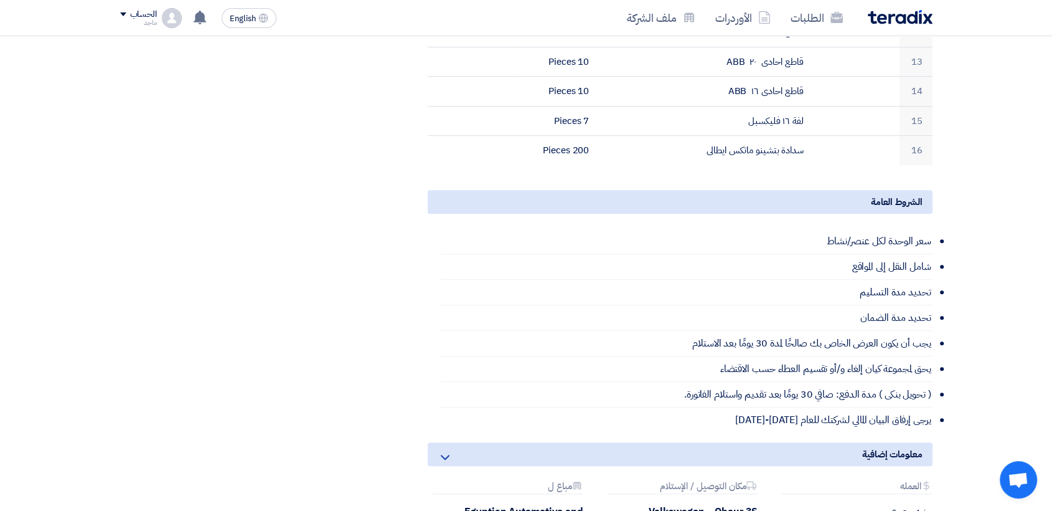
scroll to position [715, 0]
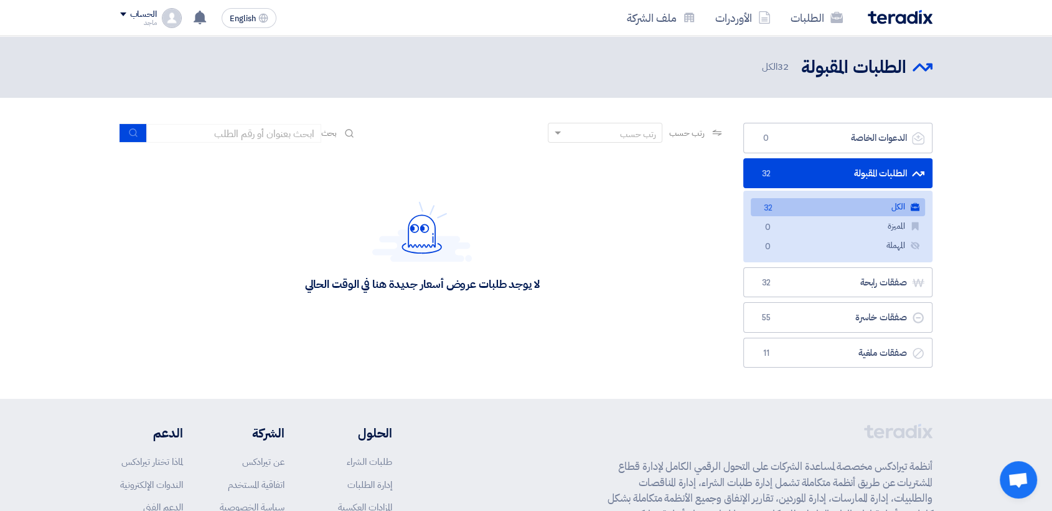
click at [816, 171] on link "الطلبات المقبولة الطلبات المقبولة 32" at bounding box center [837, 173] width 189 height 31
